Goal: Transaction & Acquisition: Purchase product/service

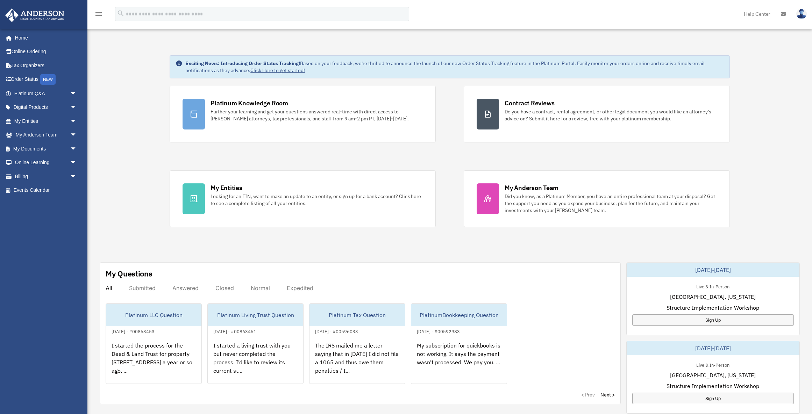
scroll to position [1, 0]
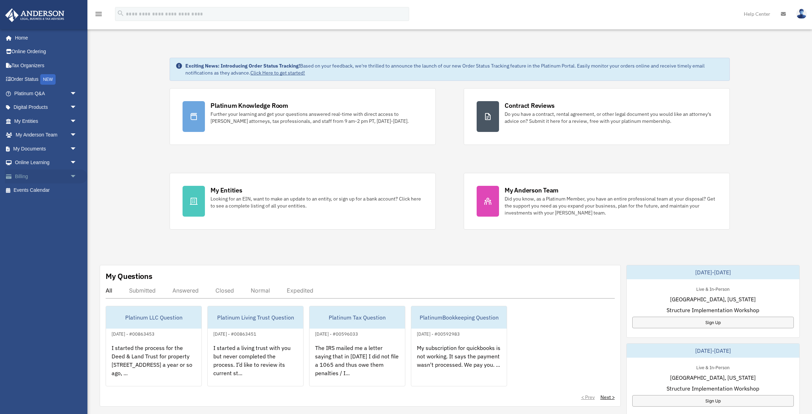
click at [37, 177] on link "Billing arrow_drop_down" at bounding box center [46, 176] width 82 height 14
click at [72, 178] on span "arrow_drop_down" at bounding box center [77, 176] width 14 height 14
click at [51, 189] on link "$ Open Invoices" at bounding box center [49, 190] width 78 height 14
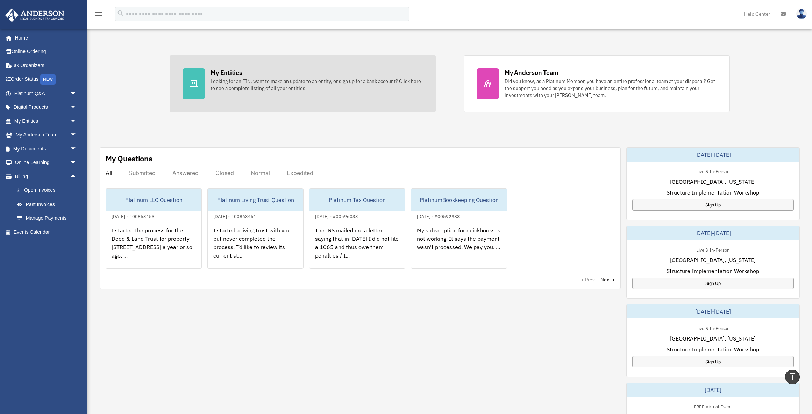
scroll to position [0, 0]
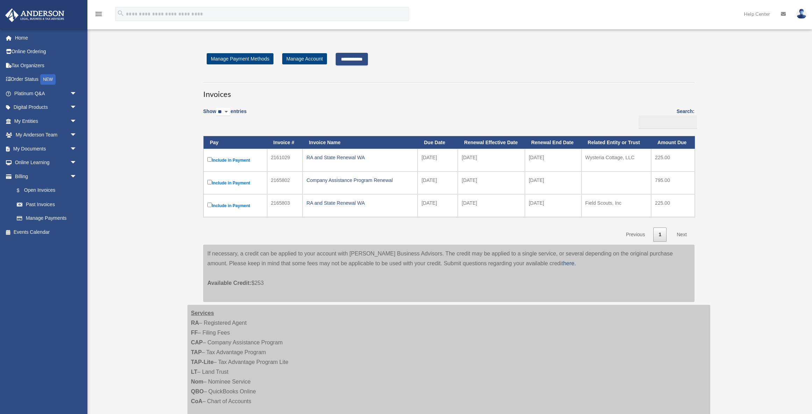
click at [350, 57] on input "**********" at bounding box center [352, 59] width 32 height 13
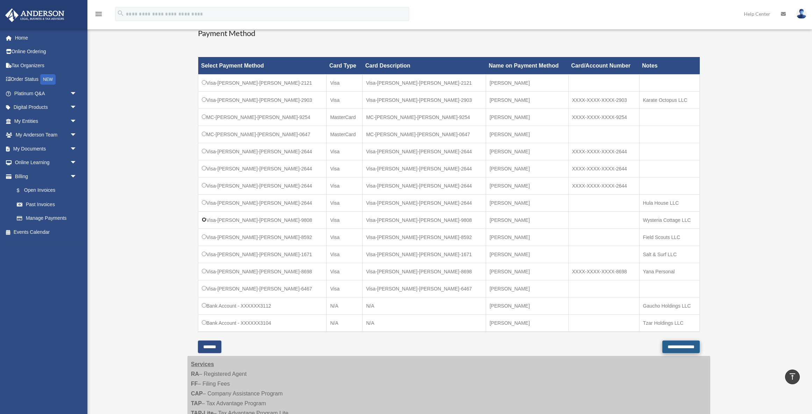
scroll to position [193, 0]
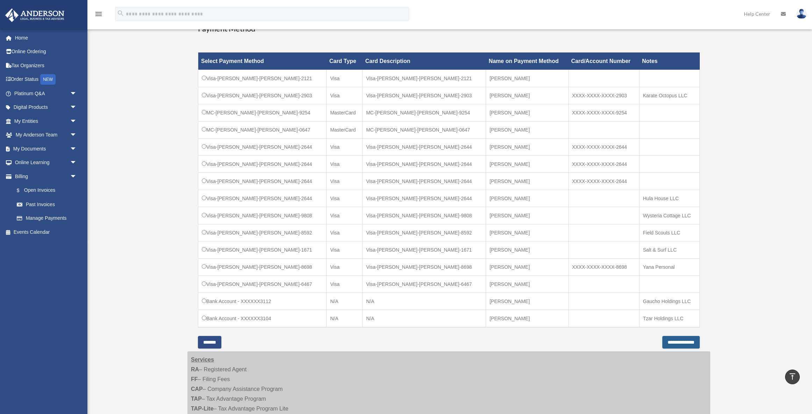
click at [662, 341] on input "**********" at bounding box center [680, 342] width 37 height 13
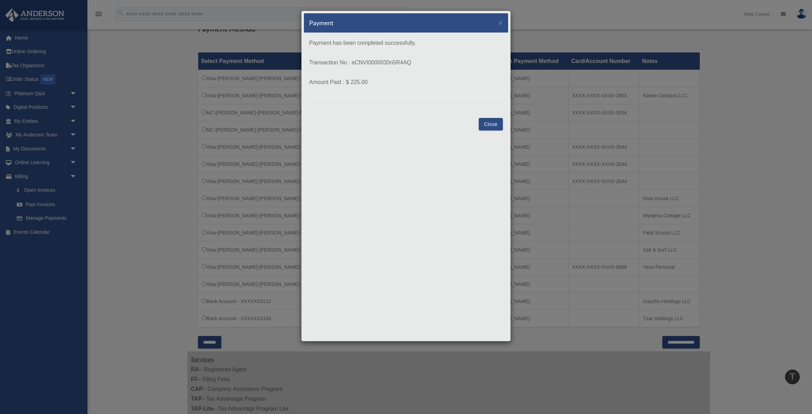
click at [489, 122] on button "Close" at bounding box center [491, 124] width 24 height 13
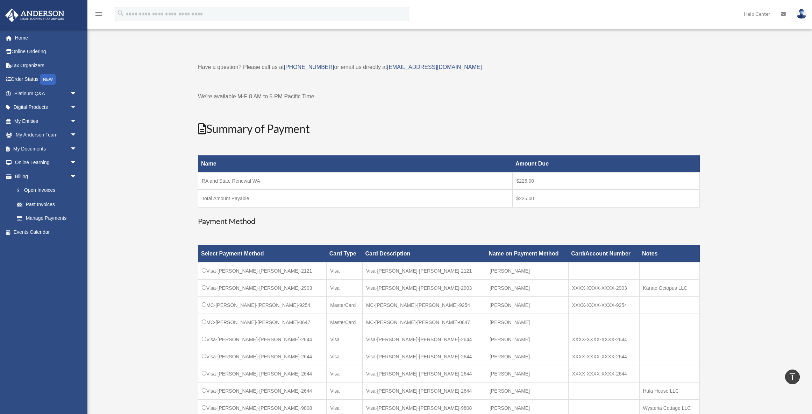
scroll to position [0, 0]
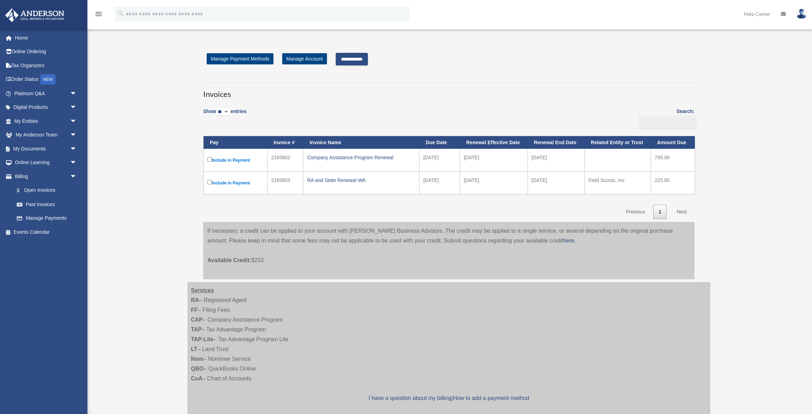
click at [678, 210] on link "Next" at bounding box center [681, 211] width 21 height 14
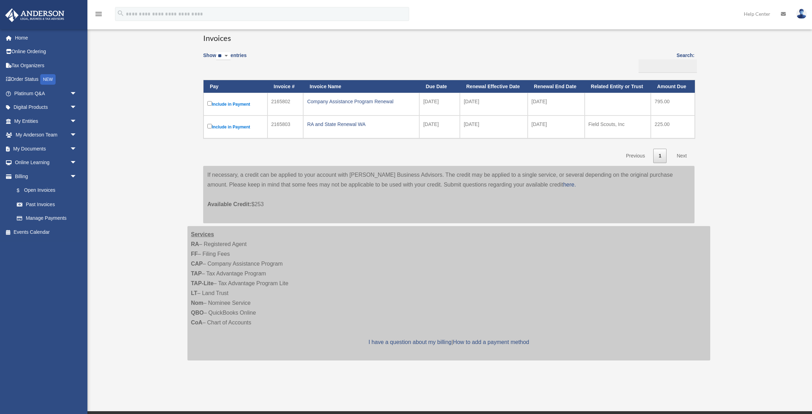
scroll to position [53, 0]
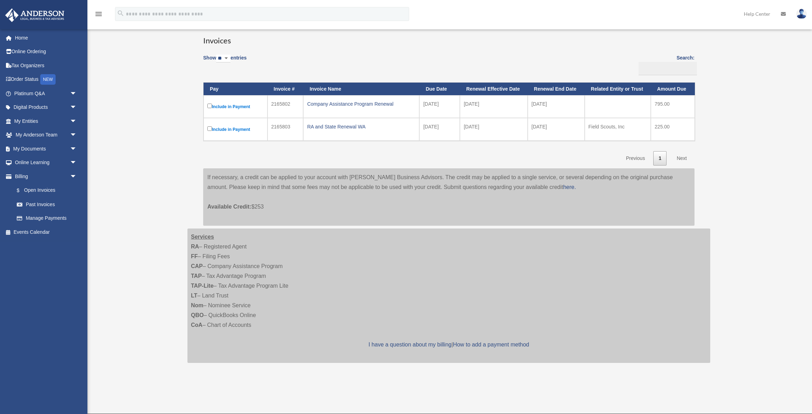
click at [685, 157] on link "Next" at bounding box center [681, 158] width 21 height 14
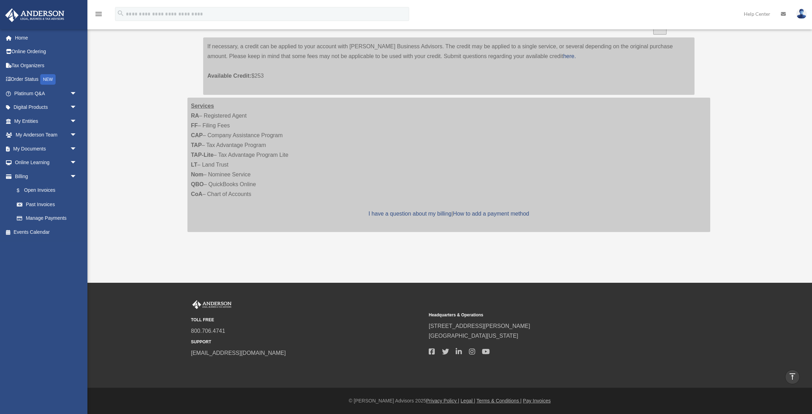
scroll to position [0, 0]
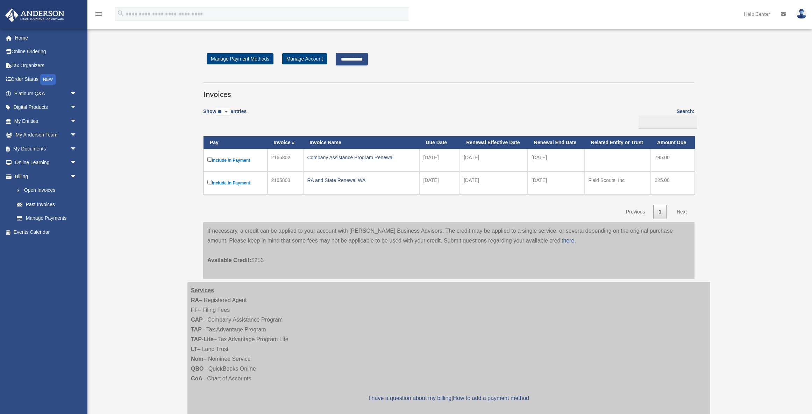
click at [355, 61] on input "**********" at bounding box center [352, 59] width 32 height 13
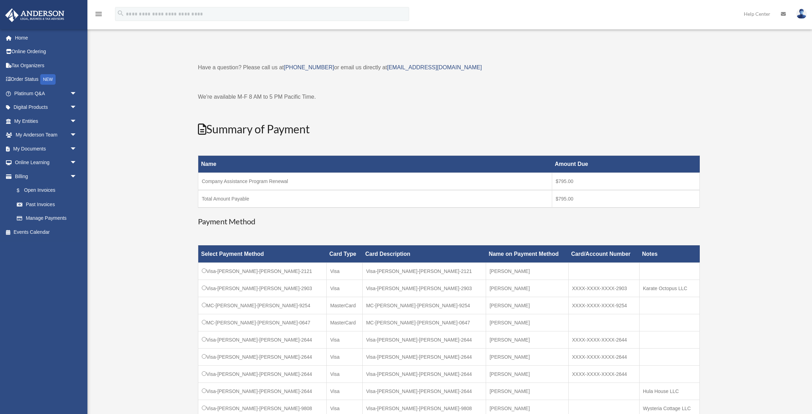
scroll to position [0, 0]
